Goal: Share content

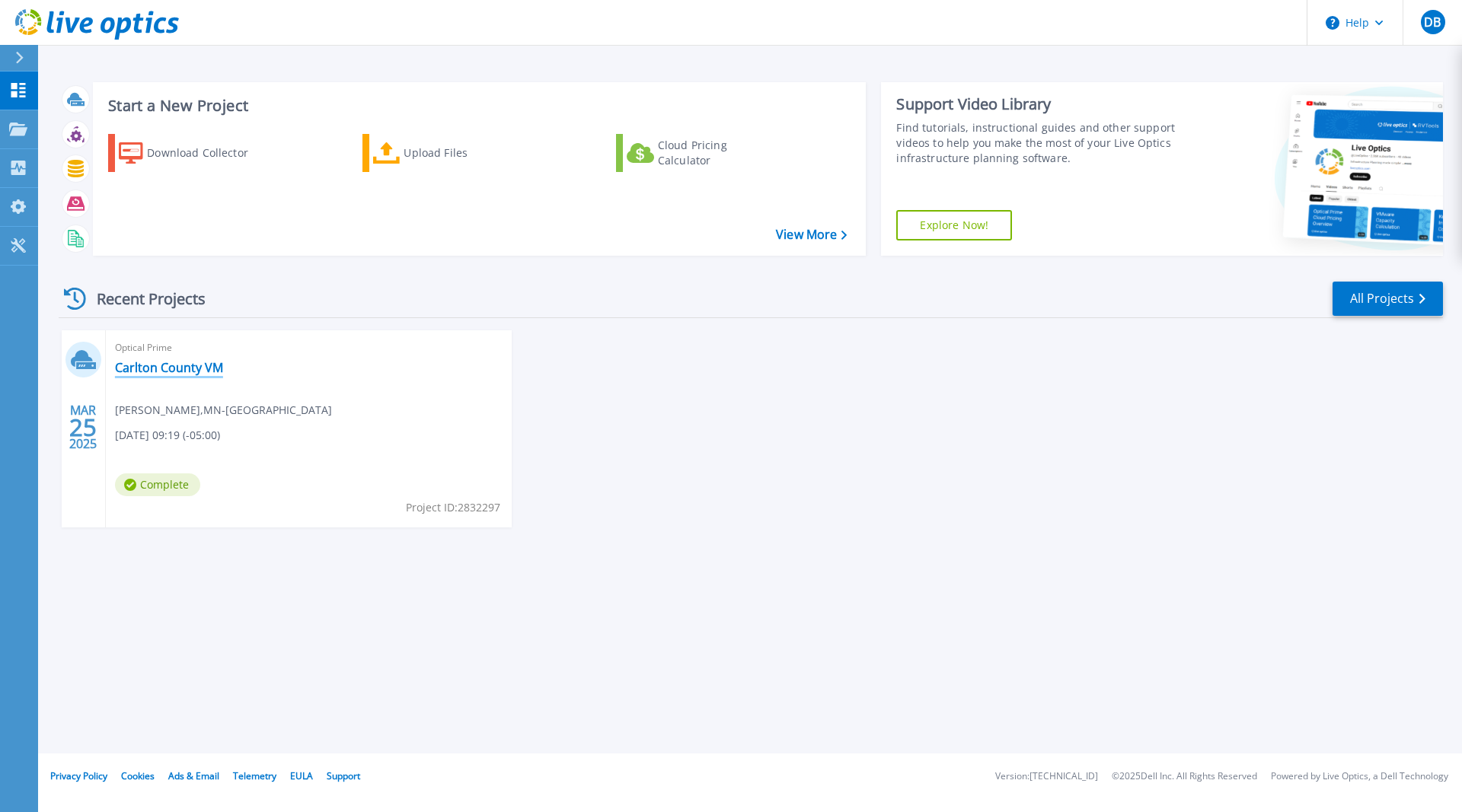
click at [164, 367] on link "Carlton County VM" at bounding box center [169, 367] width 108 height 15
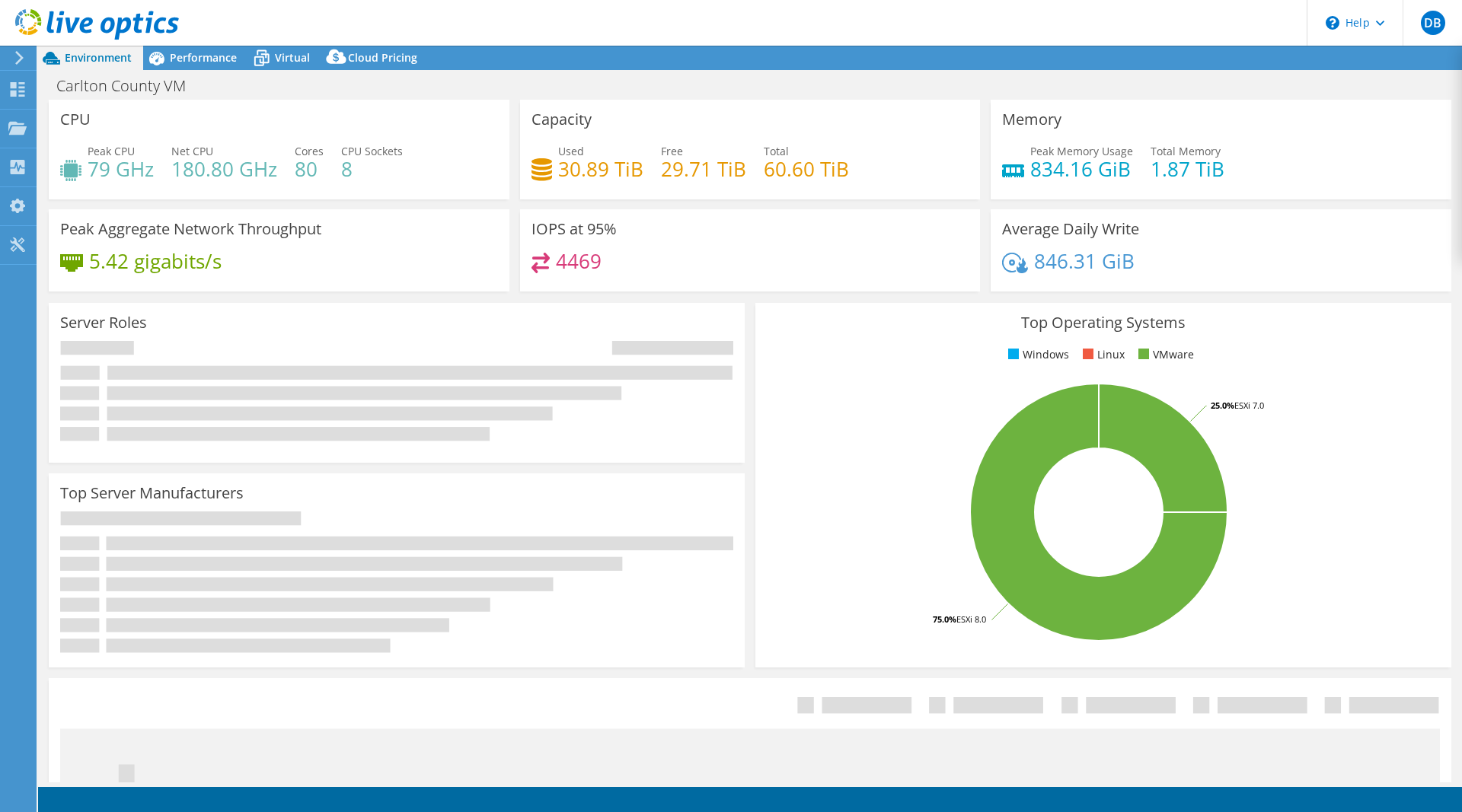
select select "USD"
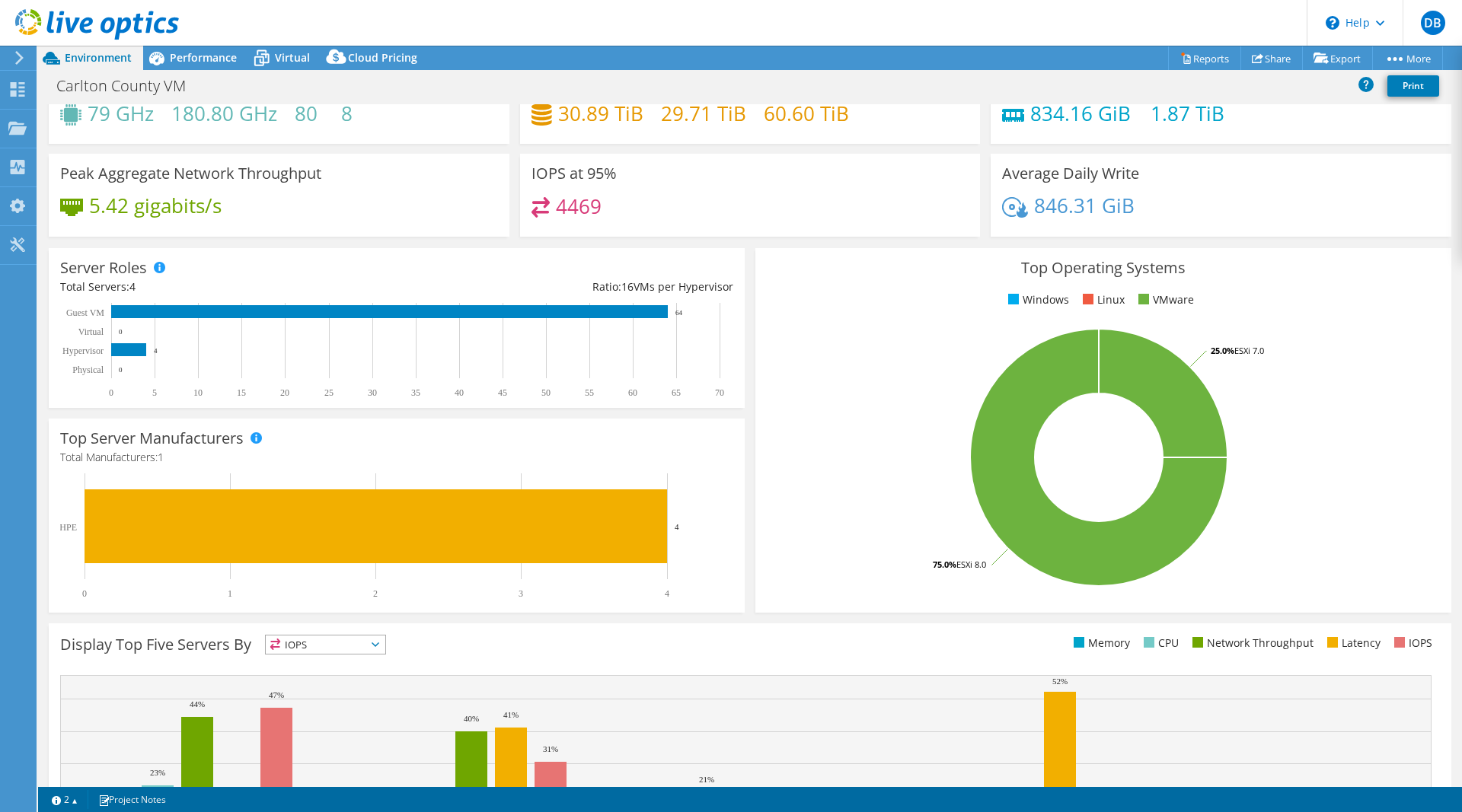
scroll to position [204, 0]
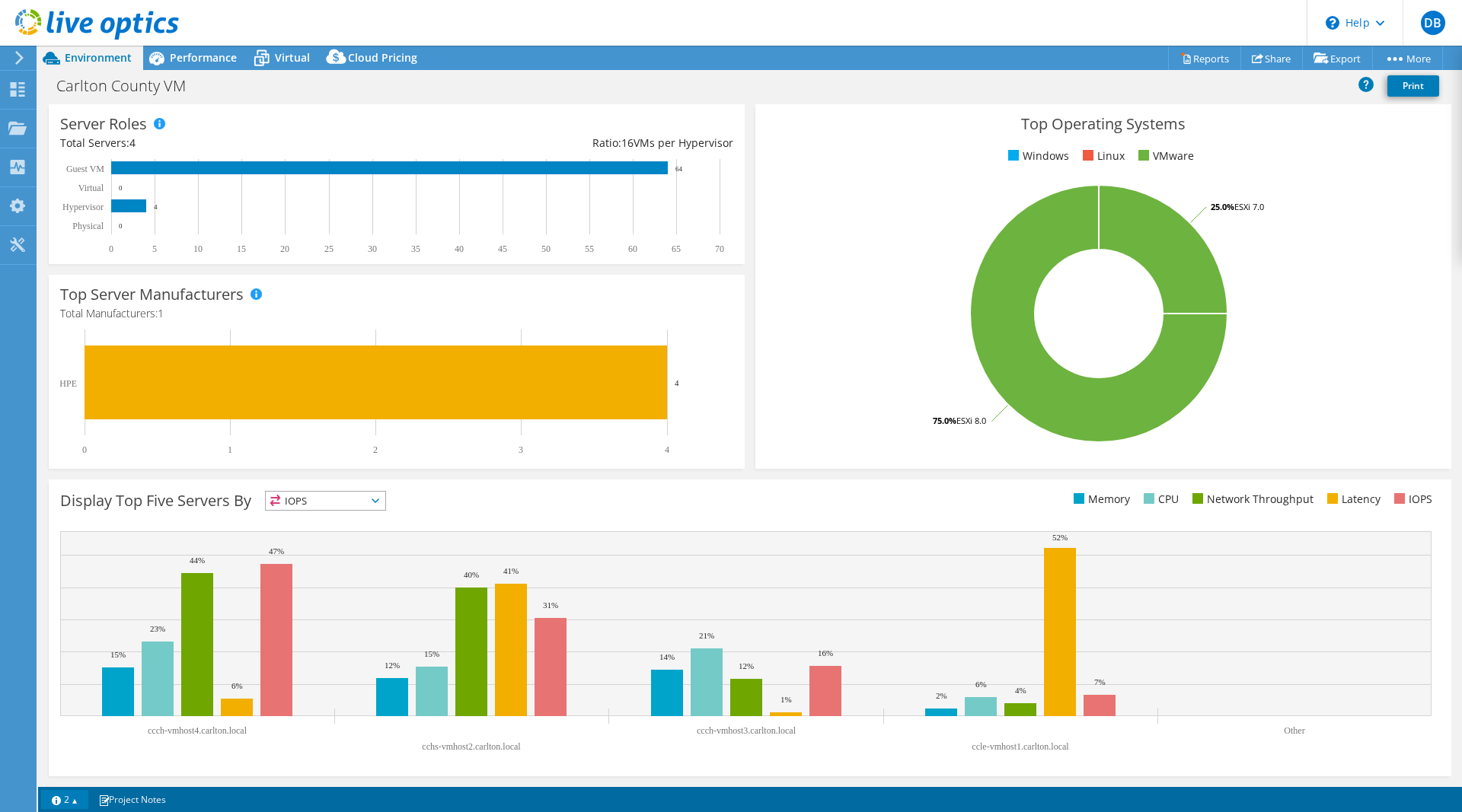
click at [62, 802] on link "2" at bounding box center [65, 800] width 47 height 19
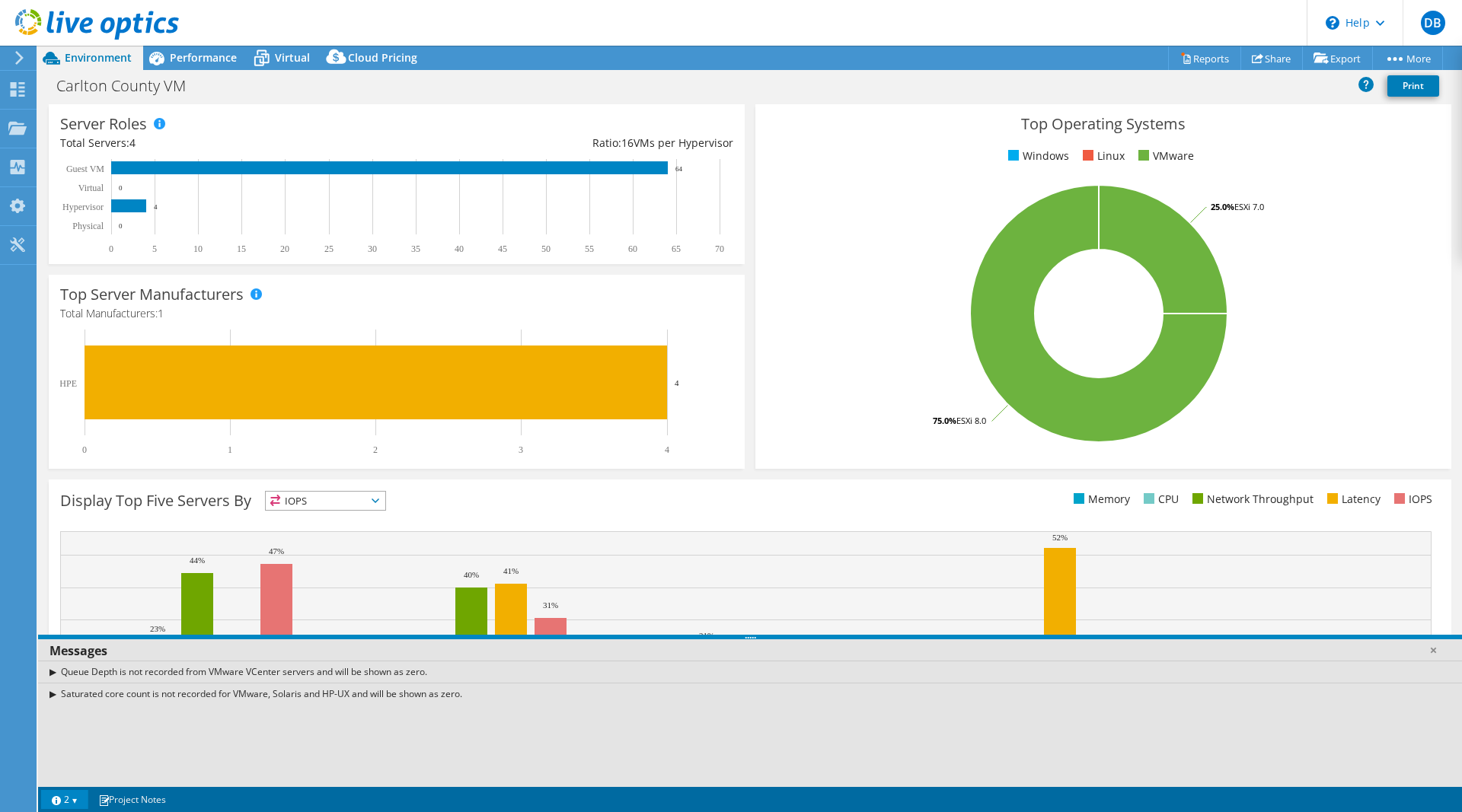
click at [63, 803] on link "2" at bounding box center [65, 800] width 47 height 19
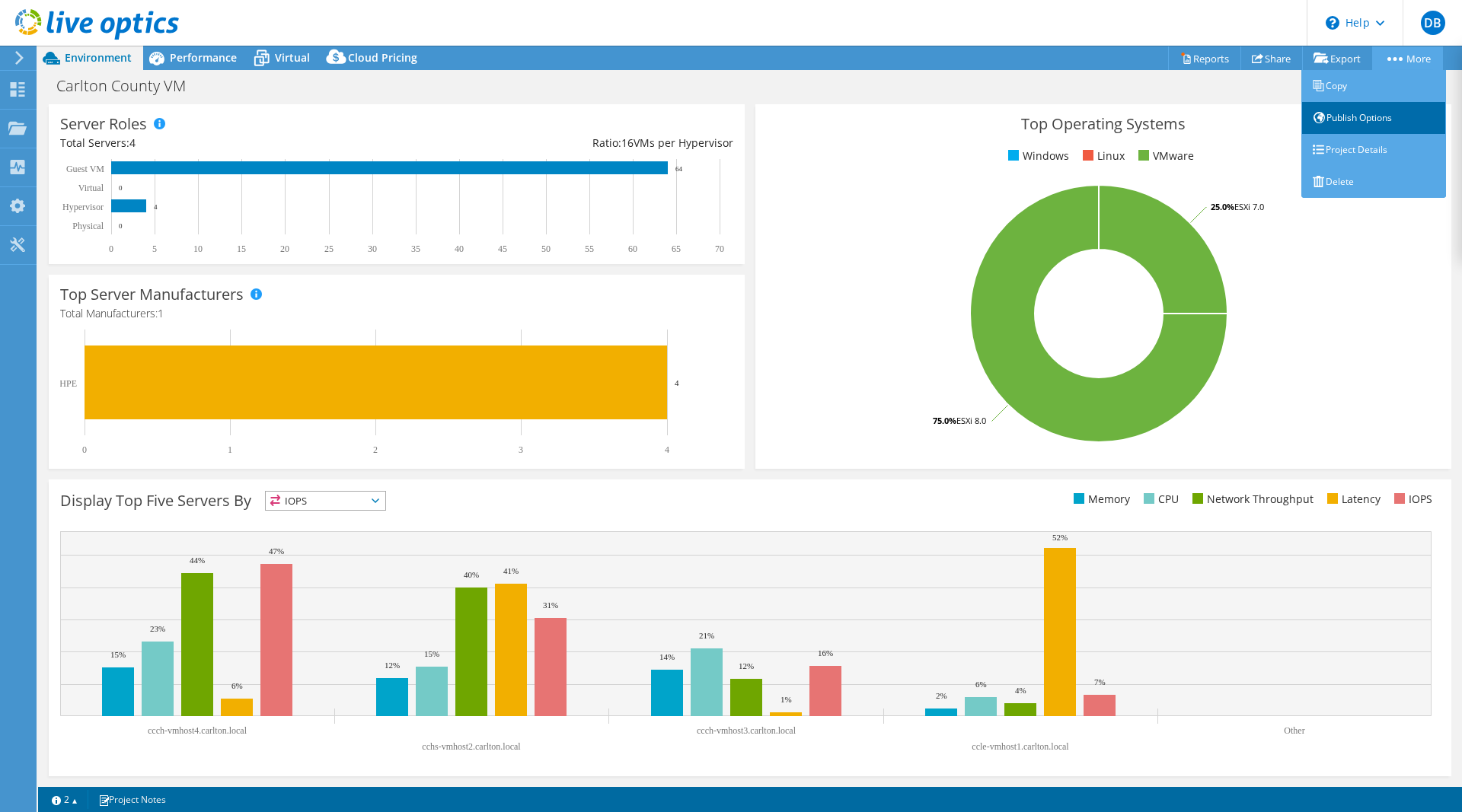
click at [1333, 120] on link "Publish Options" at bounding box center [1373, 118] width 144 height 32
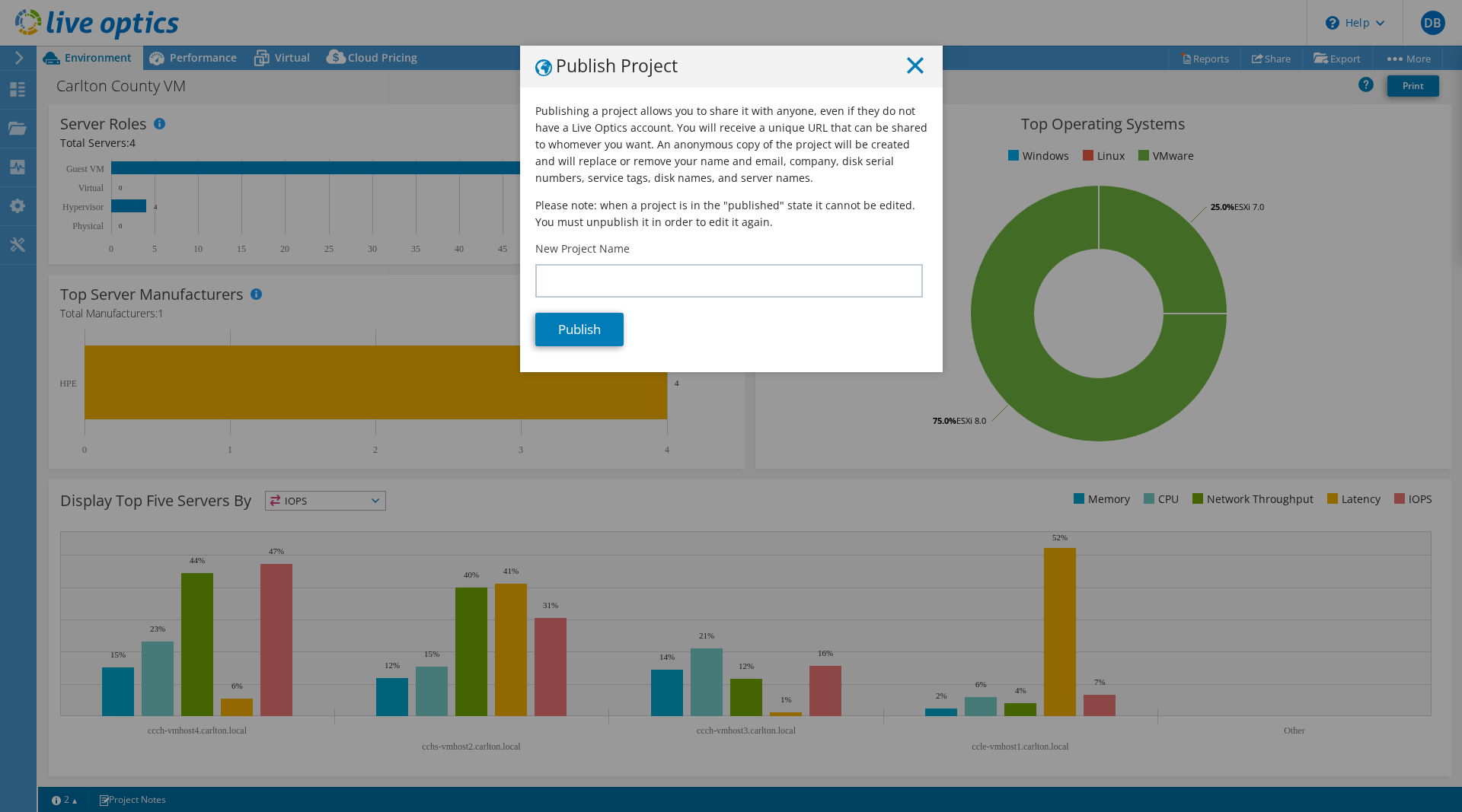
click at [914, 68] on line at bounding box center [915, 65] width 15 height 15
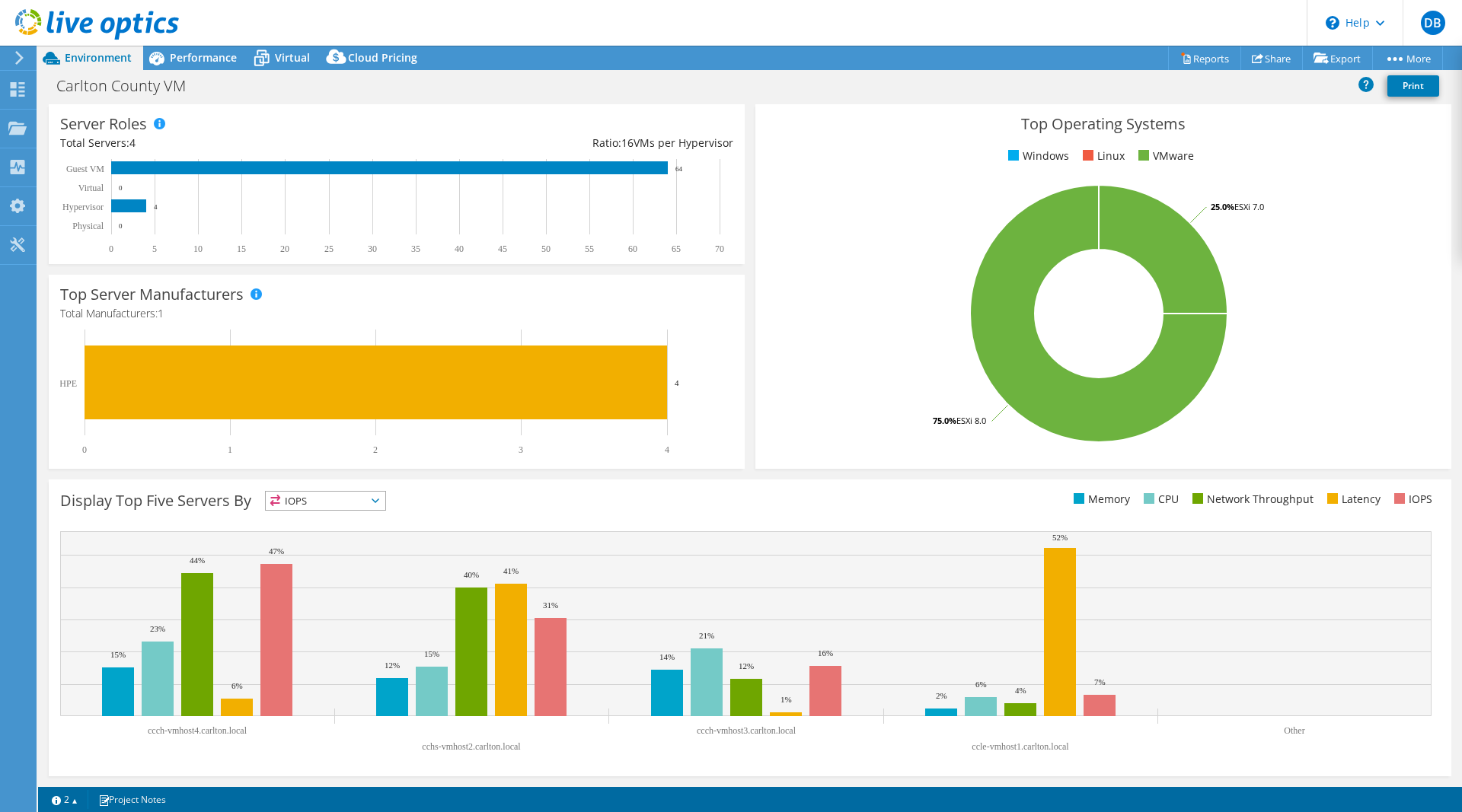
click at [944, 56] on div "Project Actions Project Actions Reports Share Export vSAN ReadyNode Sizer" at bounding box center [750, 58] width 1424 height 24
click at [1179, 52] on link "Reports" at bounding box center [1205, 58] width 73 height 24
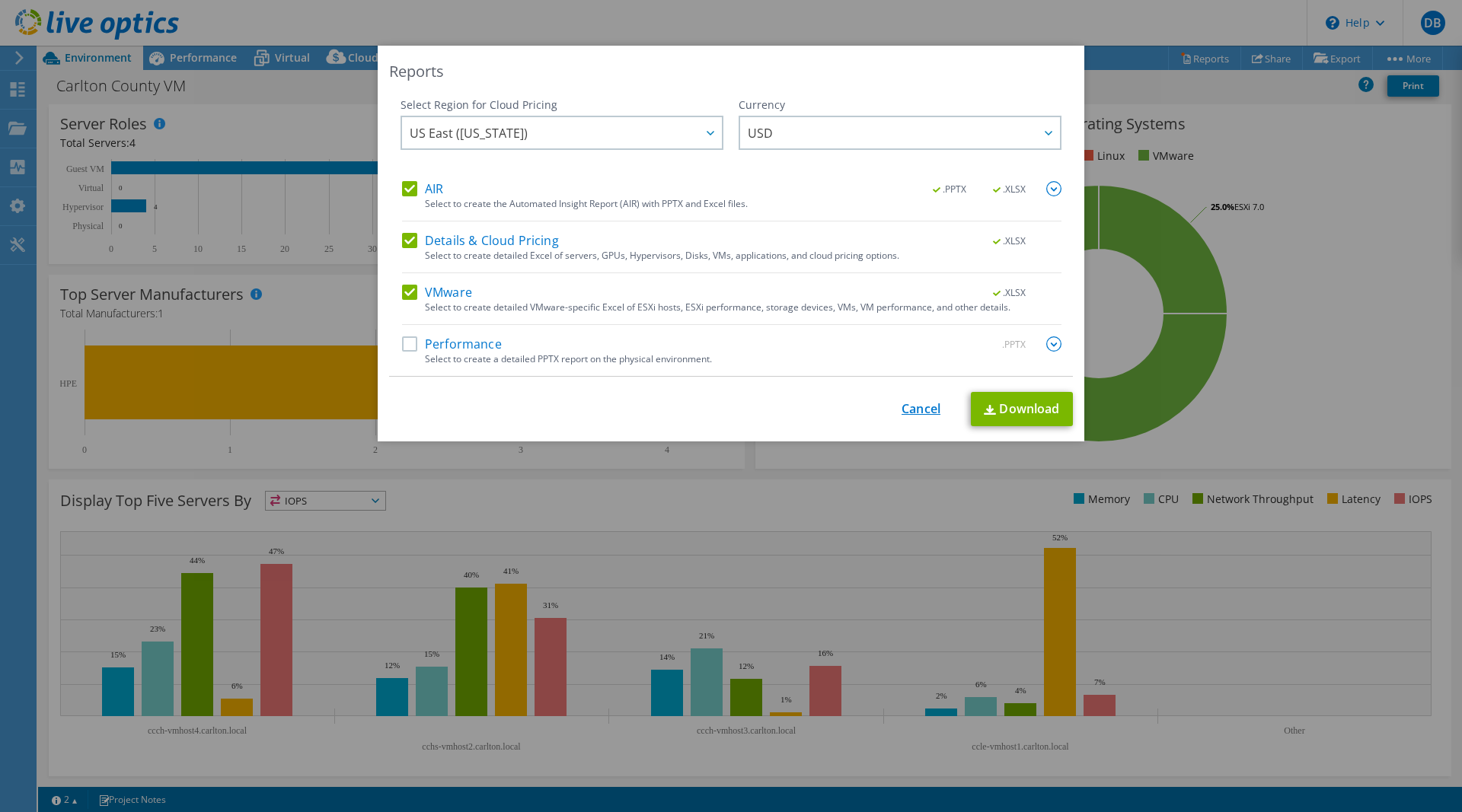
click at [923, 406] on link "Cancel" at bounding box center [921, 409] width 38 height 15
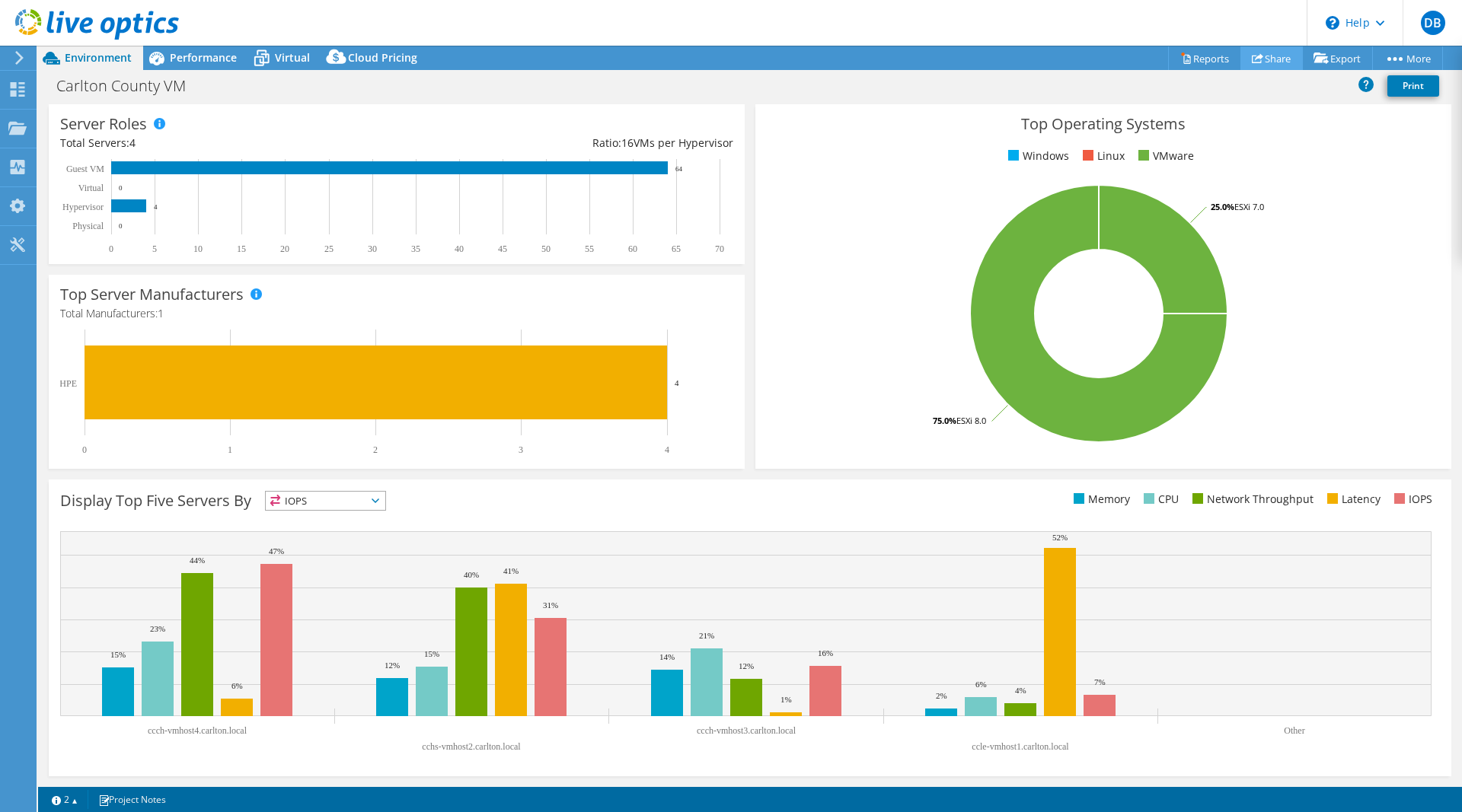
click at [1258, 56] on link "Share" at bounding box center [1271, 58] width 62 height 24
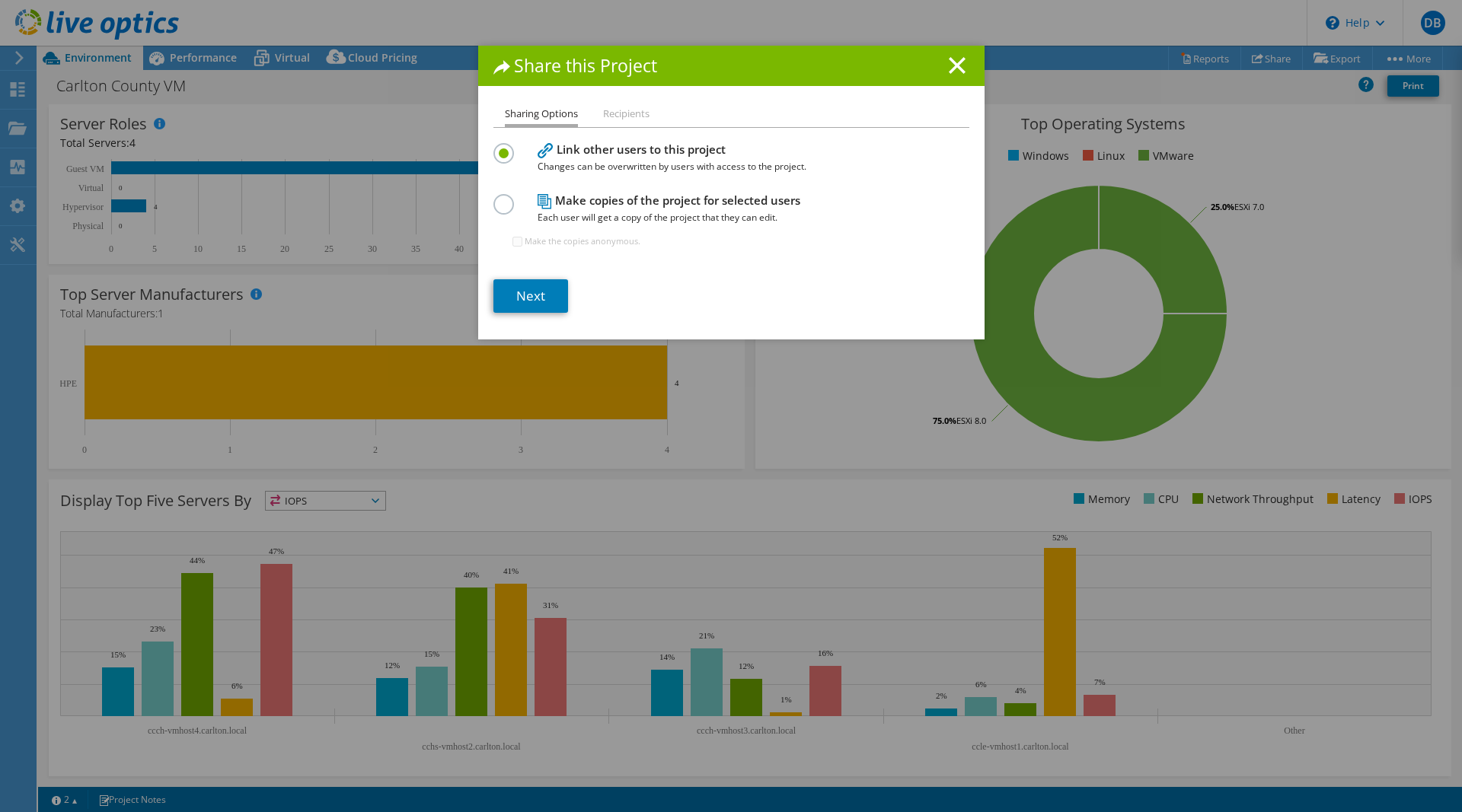
click at [621, 115] on li "Recipients" at bounding box center [626, 115] width 46 height 19
click at [532, 296] on link "Next" at bounding box center [530, 296] width 74 height 33
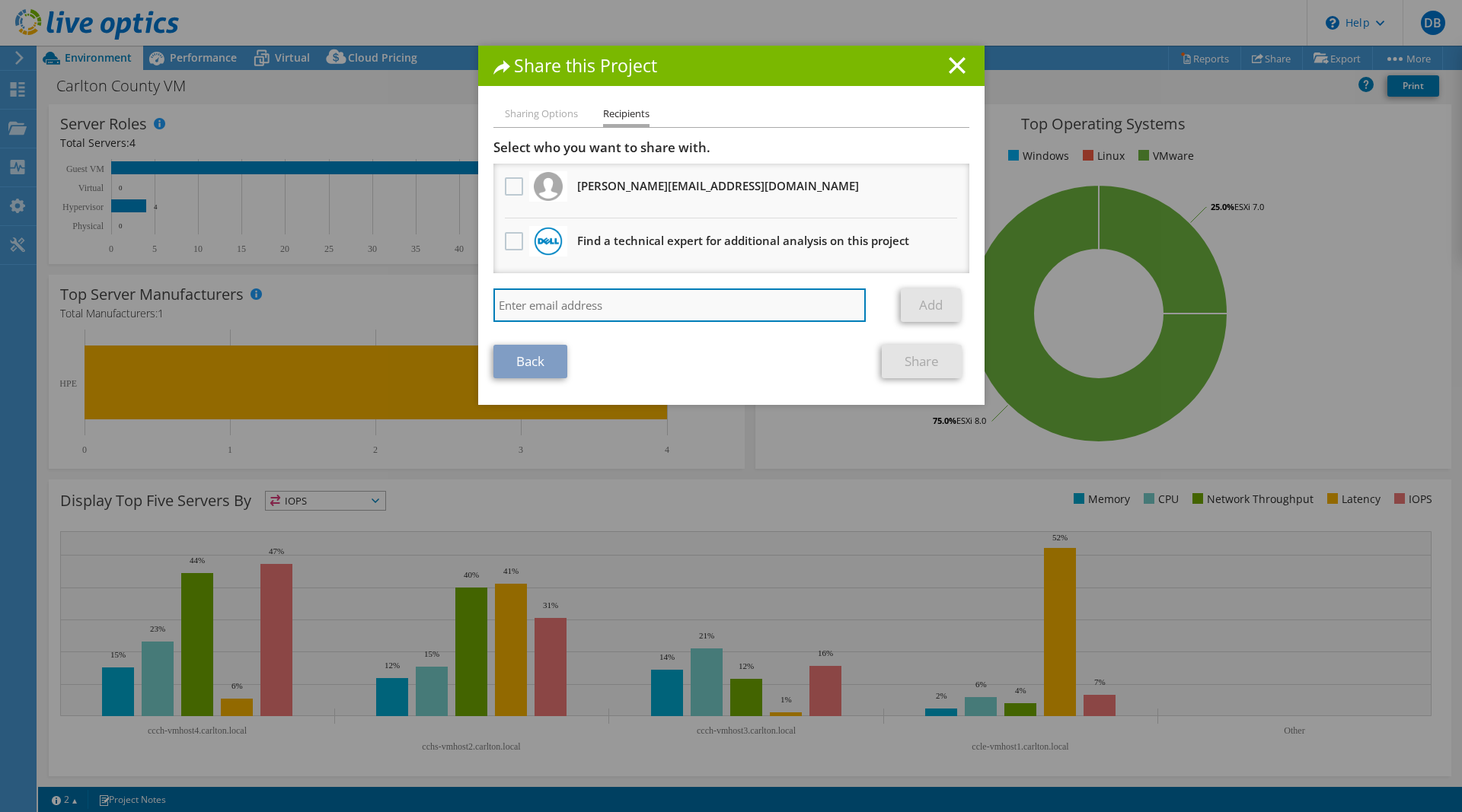
click at [538, 309] on input "search" at bounding box center [679, 305] width 373 height 33
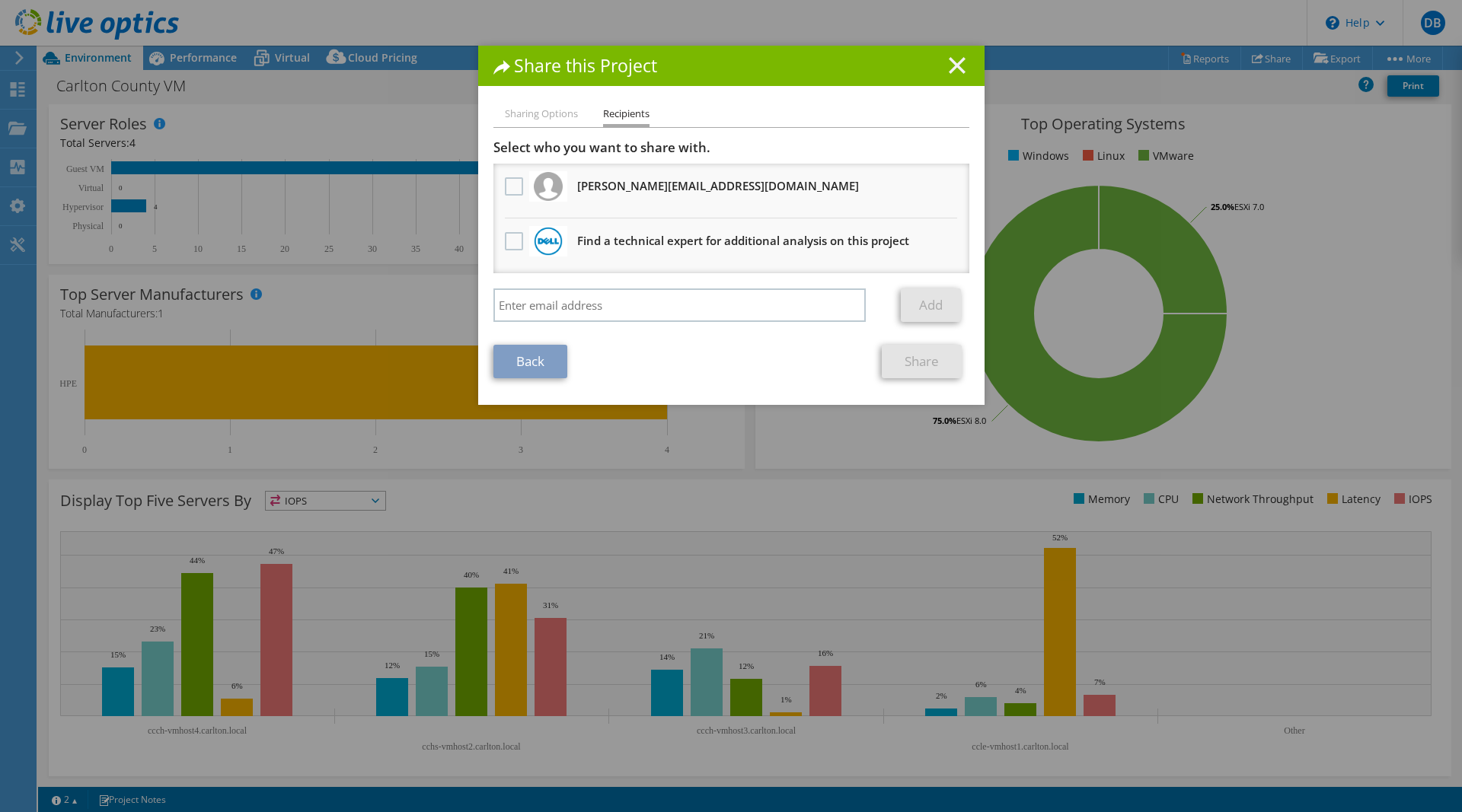
click at [958, 63] on line at bounding box center [957, 65] width 15 height 15
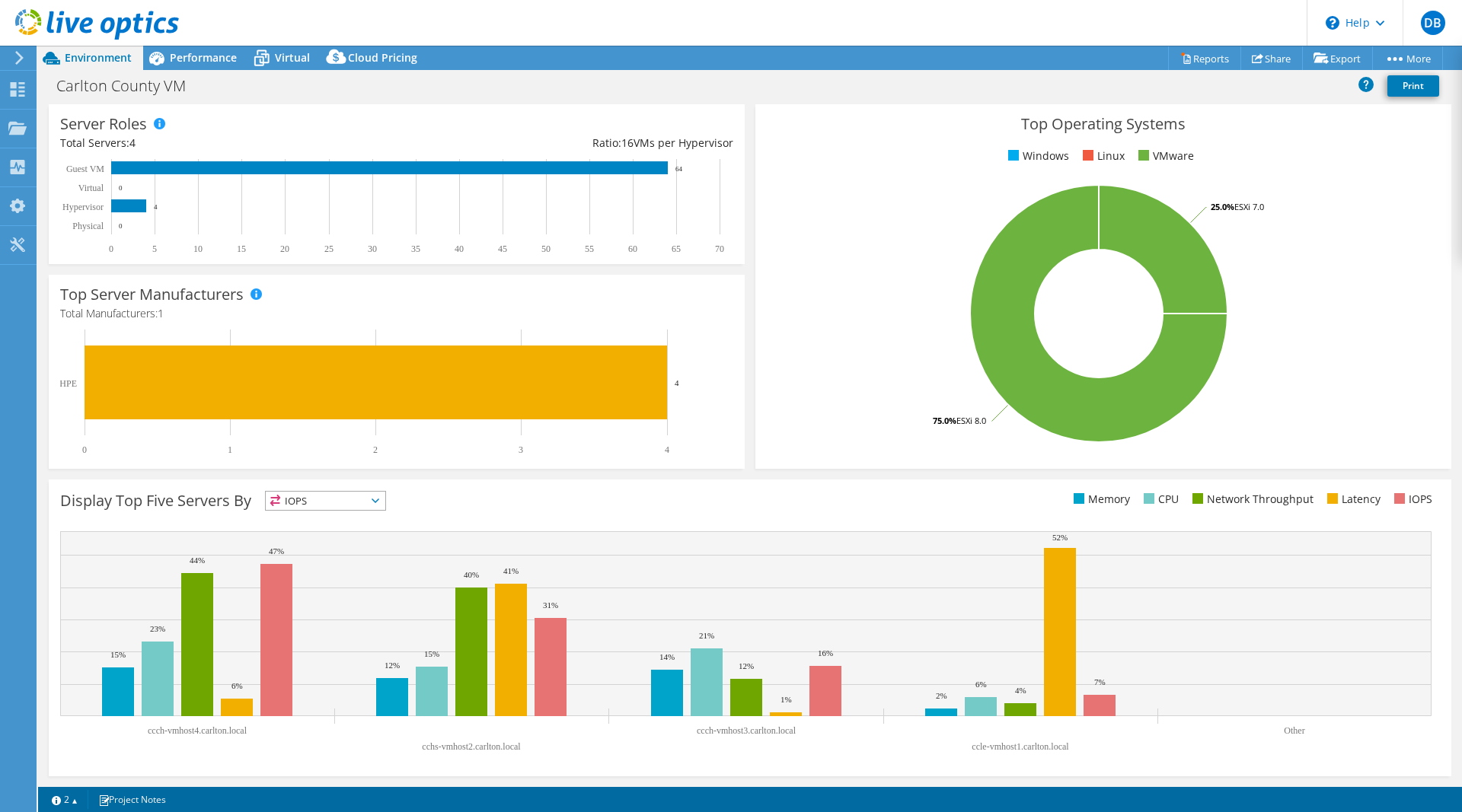
click at [17, 59] on icon at bounding box center [19, 58] width 11 height 14
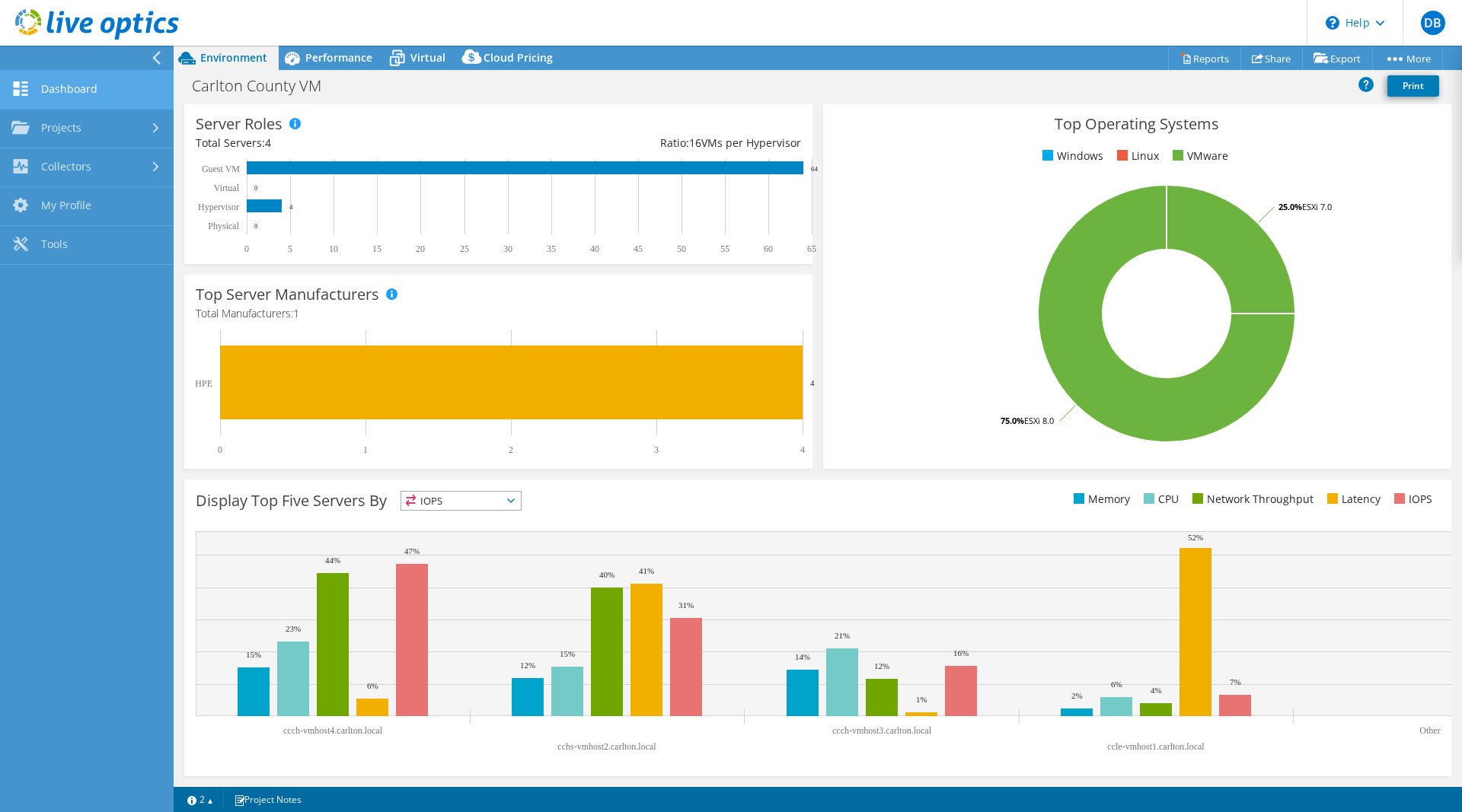
click at [73, 88] on link "Dashboard" at bounding box center [87, 90] width 174 height 38
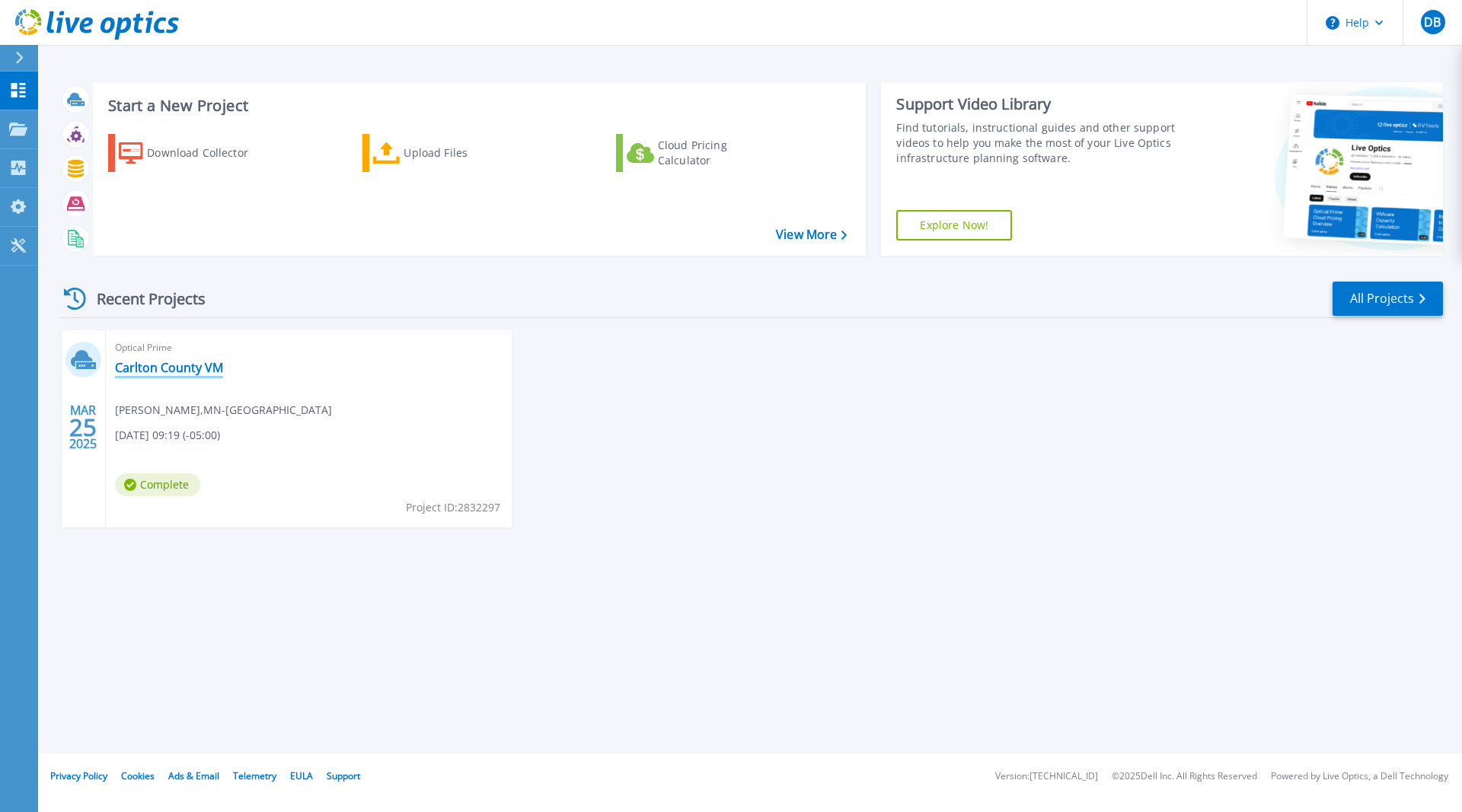
click at [137, 367] on link "Carlton County VM" at bounding box center [169, 367] width 108 height 15
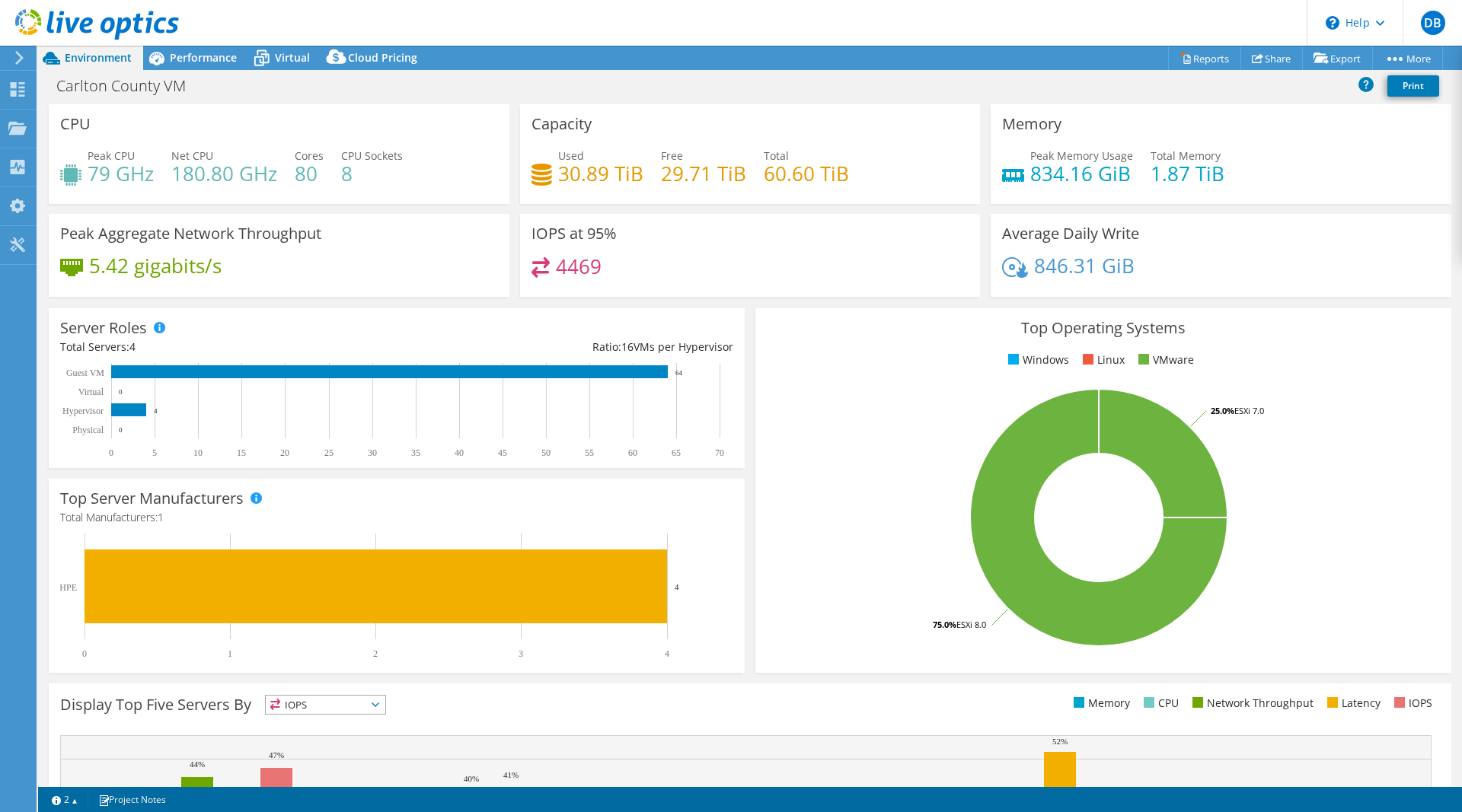
select select "USD"
click at [1279, 87] on link "vSAN ReadyNode Sizer" at bounding box center [1301, 86] width 144 height 32
click at [1259, 56] on link "Share" at bounding box center [1271, 58] width 62 height 24
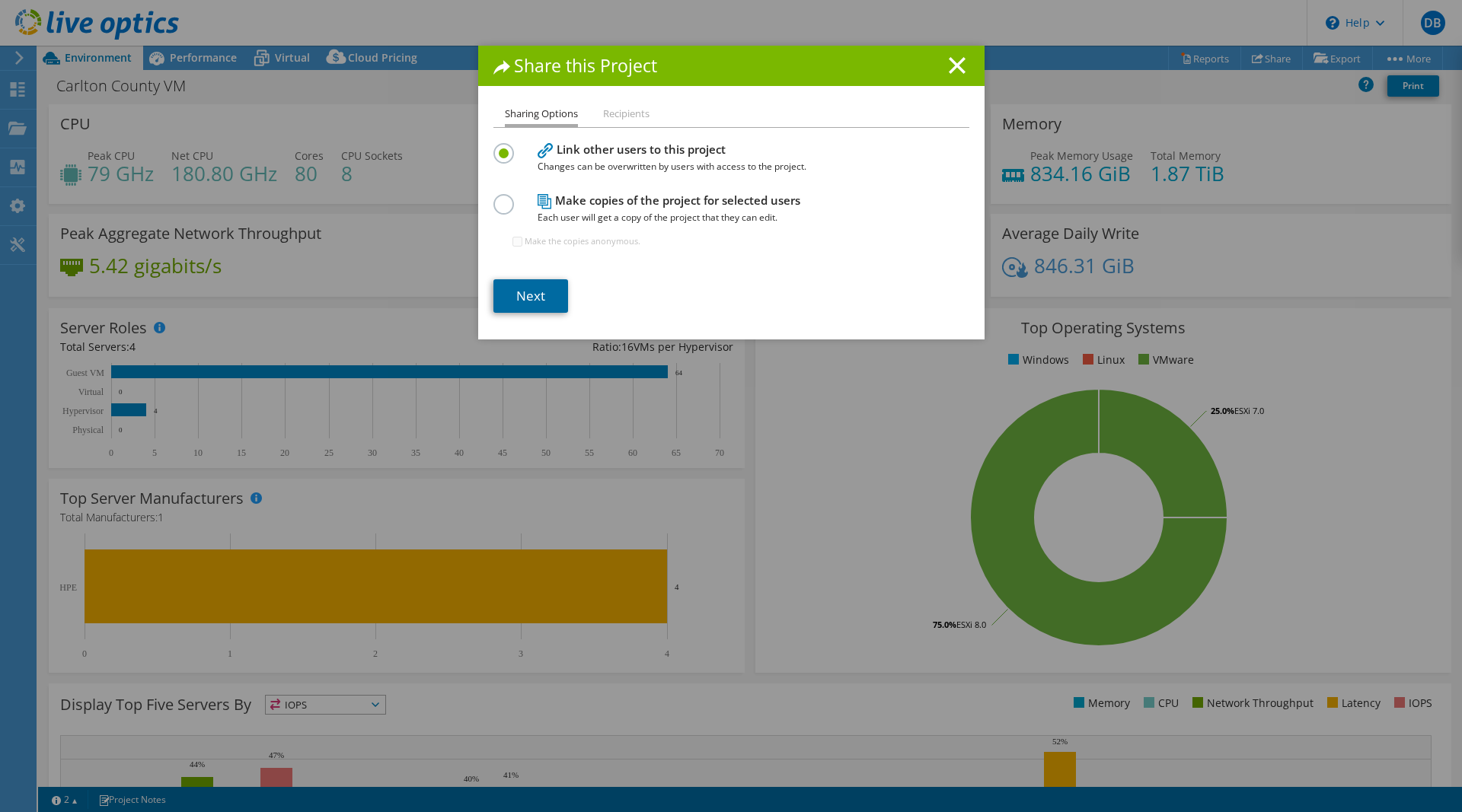
click at [527, 297] on link "Next" at bounding box center [530, 296] width 74 height 33
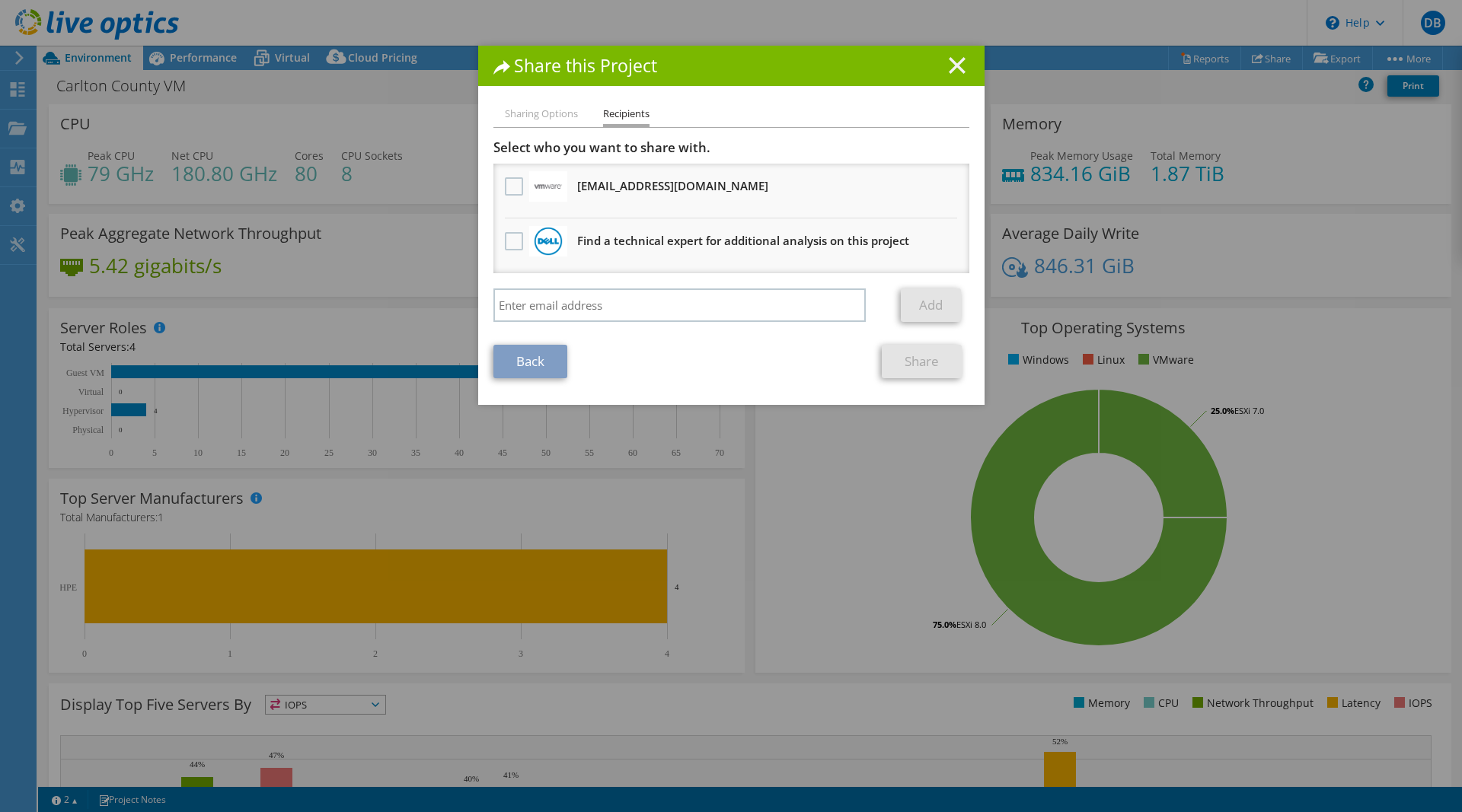
click at [950, 64] on icon at bounding box center [957, 65] width 17 height 17
